Goal: Communication & Community: Answer question/provide support

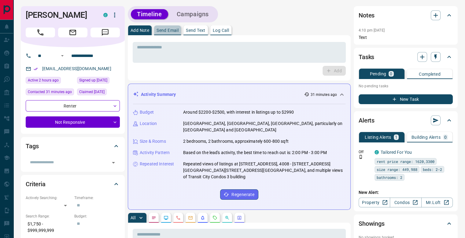
click at [162, 30] on p "Send Email" at bounding box center [168, 30] width 22 height 4
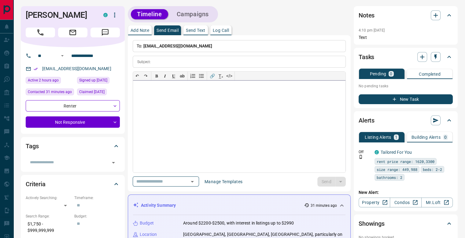
click at [193, 99] on div at bounding box center [239, 126] width 213 height 92
paste div
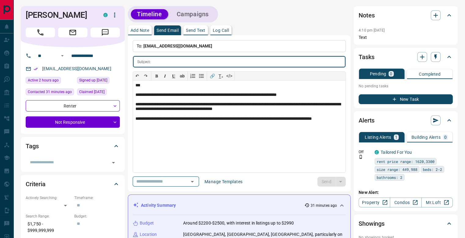
click at [177, 61] on input "text" at bounding box center [249, 61] width 192 height 11
type input "*******"
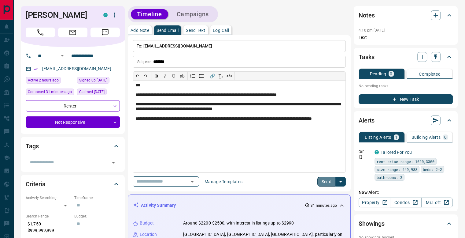
click at [325, 180] on button "Send" at bounding box center [327, 182] width 18 height 10
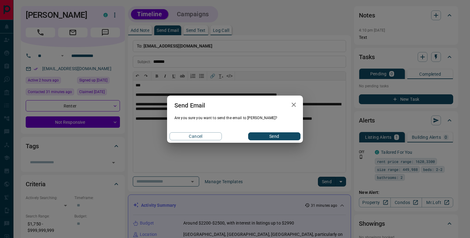
click at [281, 137] on button "Send" at bounding box center [274, 136] width 52 height 8
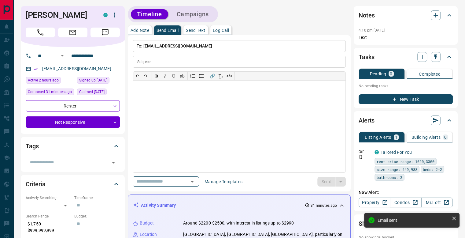
click at [139, 31] on p "Add Note" at bounding box center [140, 30] width 19 height 4
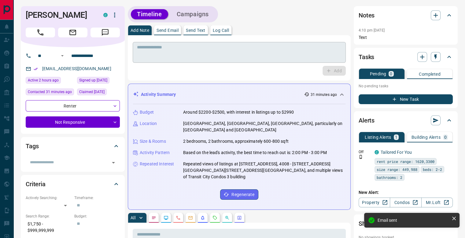
click at [179, 54] on textarea at bounding box center [239, 53] width 205 height 16
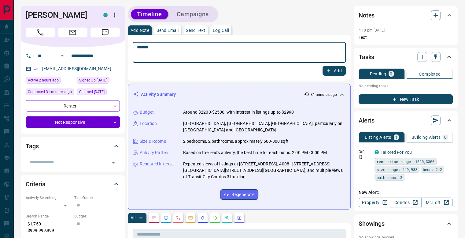
type textarea "*******"
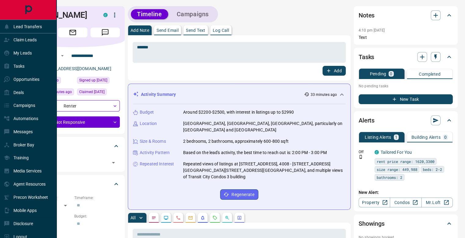
click at [6, 10] on div at bounding box center [28, 10] width 56 height 20
click at [24, 10] on icon "Main Page" at bounding box center [28, 10] width 14 height 14
